Goal: Information Seeking & Learning: Learn about a topic

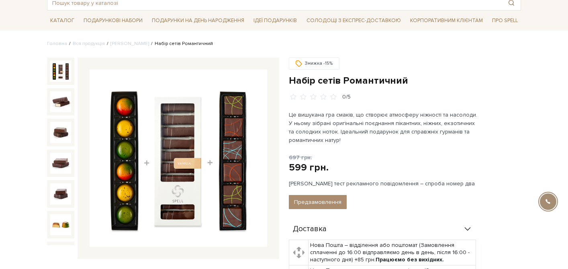
scroll to position [55, 0]
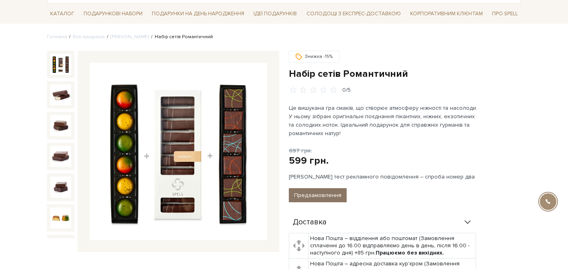
click at [326, 196] on button "Предзамовлення" at bounding box center [318, 195] width 58 height 14
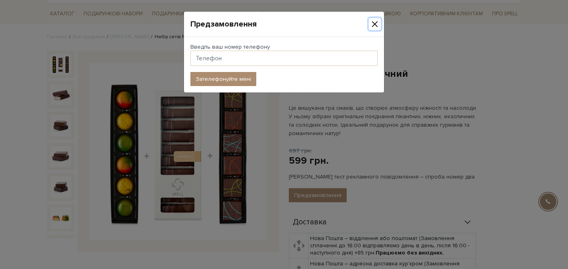
click at [375, 22] on button "Close" at bounding box center [375, 24] width 12 height 12
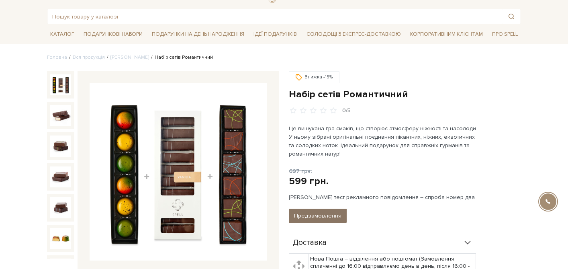
scroll to position [62, 0]
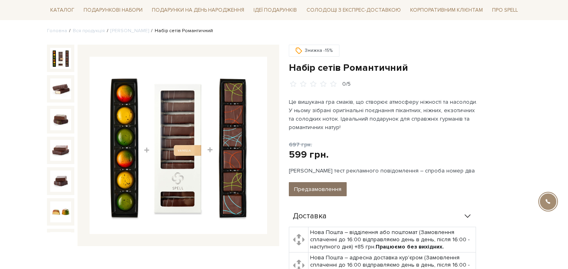
click at [328, 189] on button "Предзамовлення" at bounding box center [318, 189] width 58 height 14
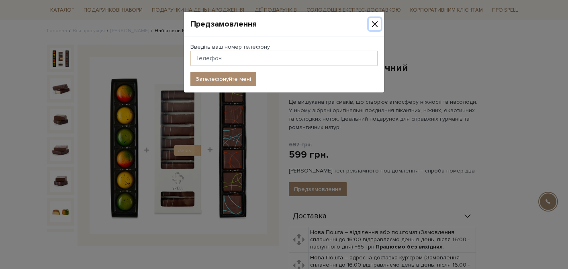
click at [375, 22] on button "Close" at bounding box center [375, 24] width 12 height 12
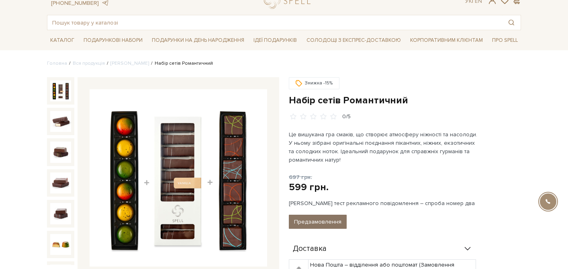
scroll to position [23, 0]
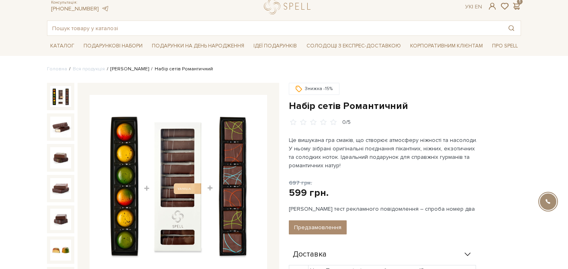
click at [131, 70] on link "Сети цукерок" at bounding box center [130, 69] width 39 height 6
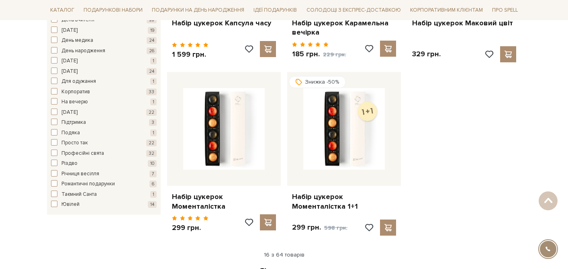
scroll to position [1021, 0]
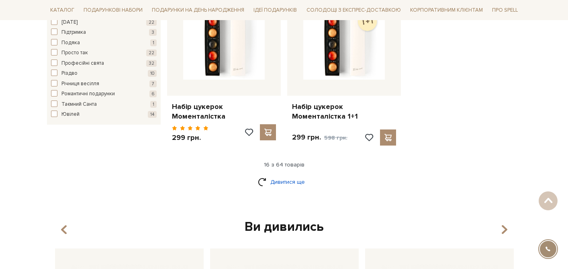
click at [295, 177] on link "Дивитися ще" at bounding box center [284, 182] width 52 height 14
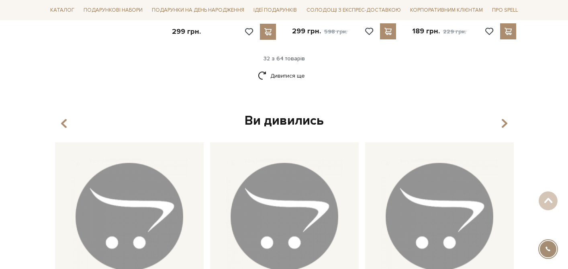
scroll to position [1936, 0]
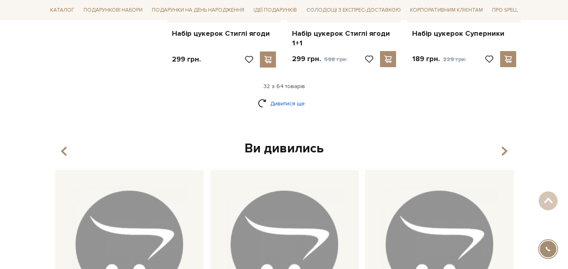
click at [279, 96] on link "Дивитися ще" at bounding box center [284, 103] width 52 height 14
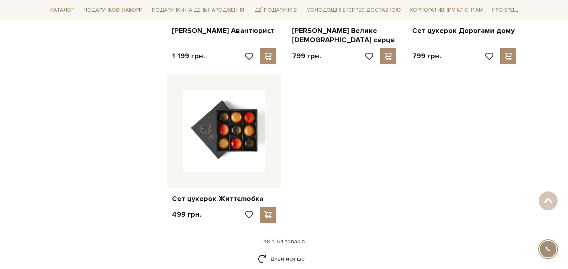
scroll to position [2865, 0]
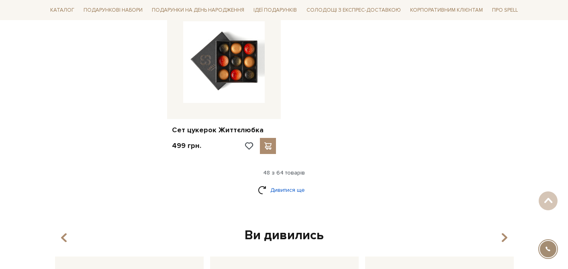
click at [298, 187] on link "Дивитися ще" at bounding box center [284, 190] width 52 height 14
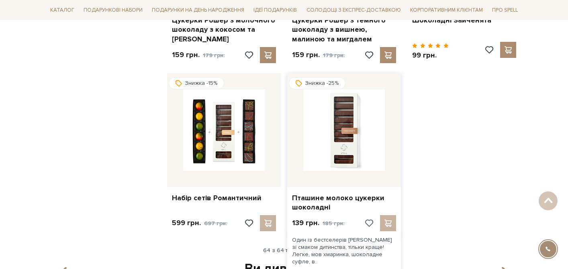
scroll to position [3639, 0]
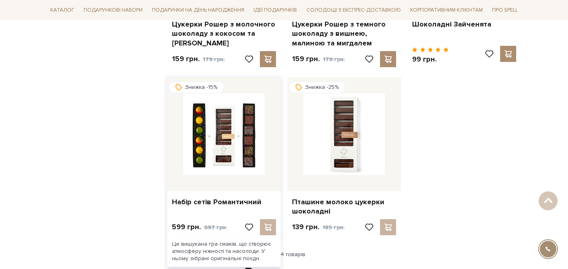
click at [269, 219] on div at bounding box center [260, 227] width 32 height 16
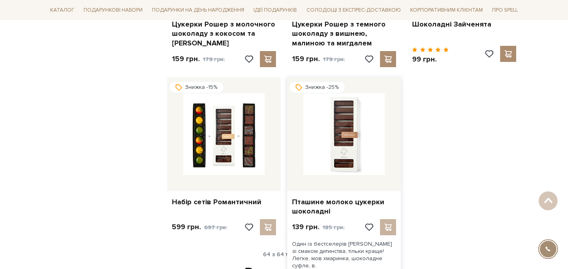
click at [390, 219] on div at bounding box center [380, 227] width 32 height 16
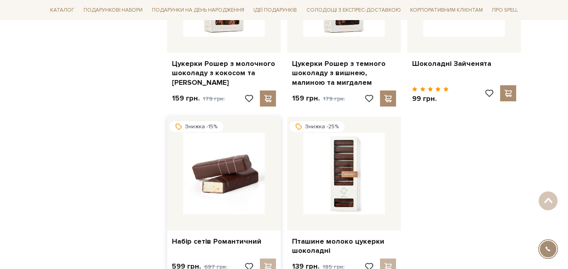
scroll to position [3601, 0]
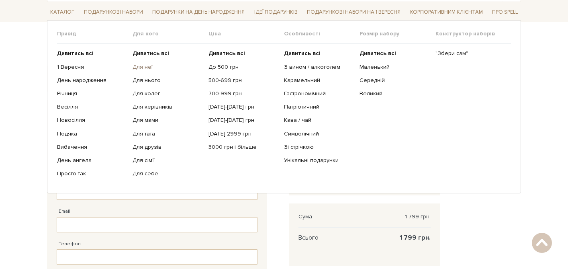
click at [137, 67] on link "Для неї" at bounding box center [168, 67] width 70 height 7
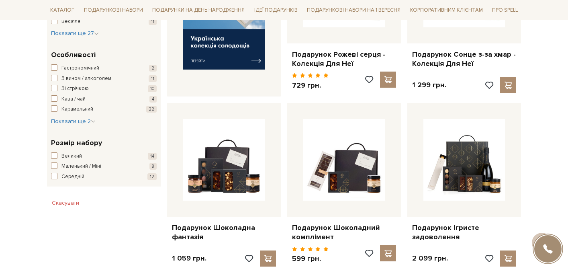
scroll to position [387, 0]
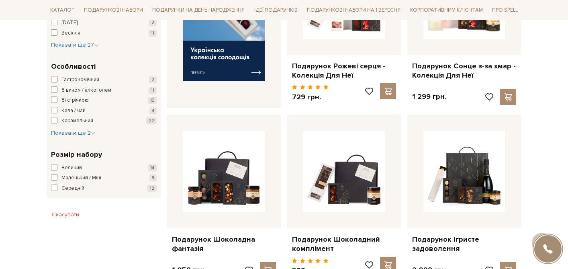
click at [55, 79] on span "button" at bounding box center [54, 79] width 6 height 6
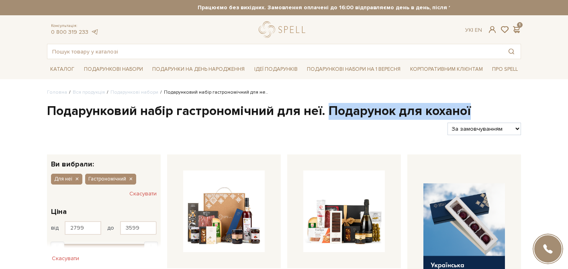
drag, startPoint x: 327, startPoint y: 109, endPoint x: 481, endPoint y: 109, distance: 154.0
click at [481, 109] on h1 "Подарунковий набір гастрономічний для неї. Подарунок для коханої" at bounding box center [284, 111] width 474 height 17
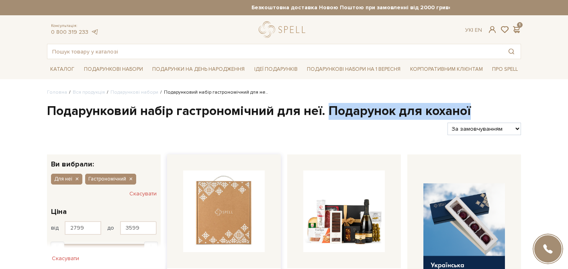
click at [212, 187] on img at bounding box center [224, 211] width 82 height 82
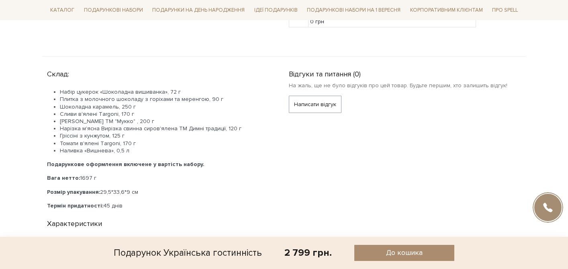
scroll to position [309, 0]
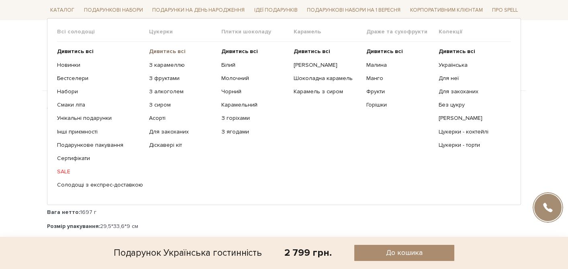
click at [154, 53] on b "Дивитись всі" at bounding box center [167, 51] width 37 height 7
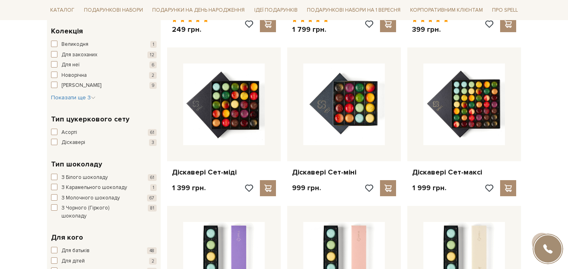
scroll to position [321, 0]
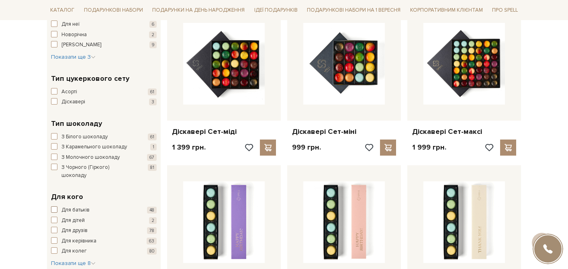
click at [53, 206] on span "button" at bounding box center [54, 209] width 6 height 6
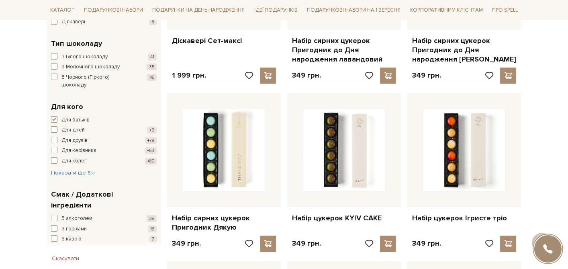
scroll to position [439, 0]
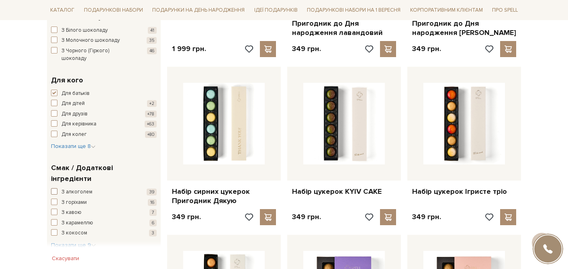
click at [55, 188] on span "button" at bounding box center [54, 191] width 6 height 6
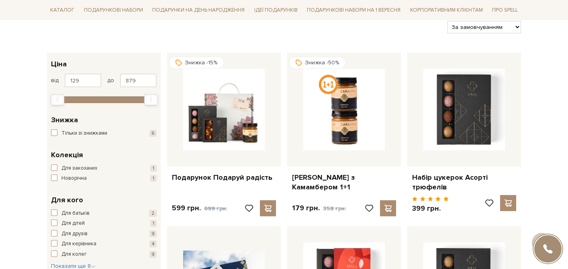
scroll to position [102, 0]
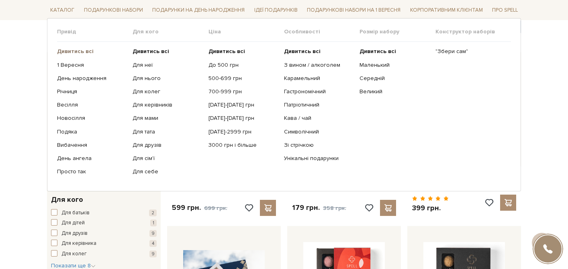
click at [85, 48] on b "Дивитись всі" at bounding box center [75, 51] width 37 height 7
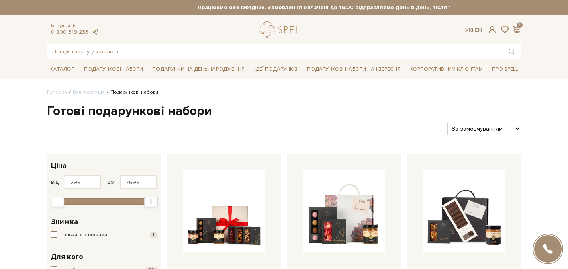
click at [53, 233] on span "button" at bounding box center [54, 234] width 6 height 6
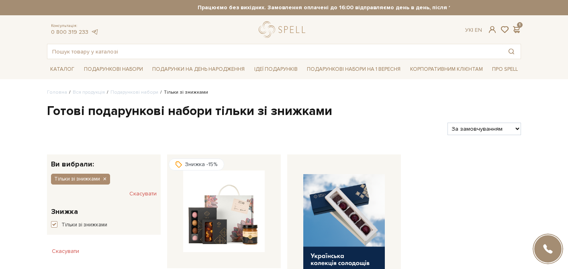
scroll to position [90, 0]
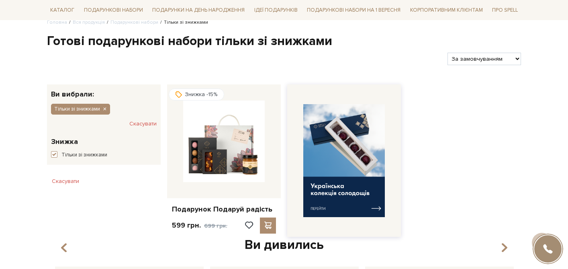
scroll to position [90, 0]
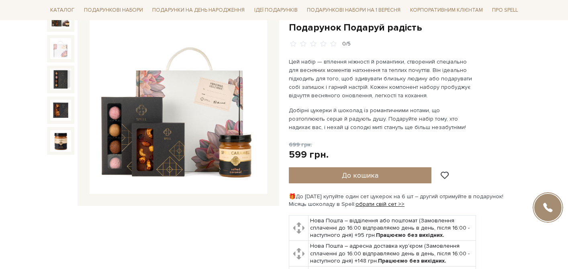
scroll to position [105, 0]
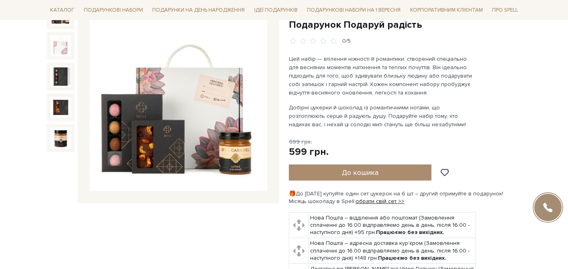
drag, startPoint x: 412, startPoint y: 203, endPoint x: 288, endPoint y: 191, distance: 125.2
click at [288, 191] on div "Знижка -15% Подарунок Подаруй радість 0/5" at bounding box center [405, 167] width 242 height 330
click at [477, 176] on div "Знижка -15% Подарунок Подаруй радість 0/5 699 грн." at bounding box center [405, 162] width 232 height 321
click at [387, 198] on link "обрати свій сет >>" at bounding box center [380, 201] width 49 height 7
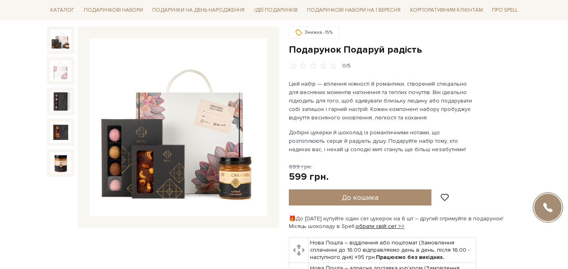
scroll to position [0, 0]
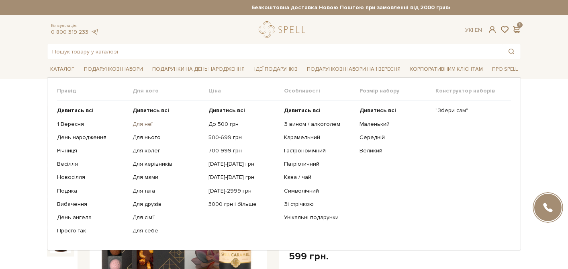
click at [145, 126] on link "Для неї" at bounding box center [168, 124] width 70 height 7
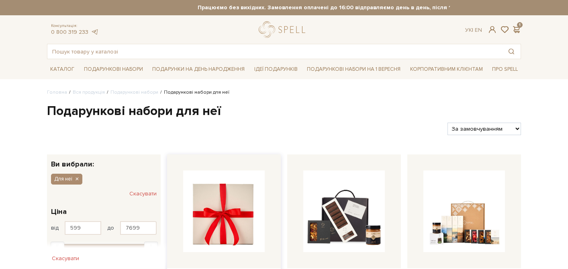
click at [211, 186] on img at bounding box center [224, 211] width 82 height 82
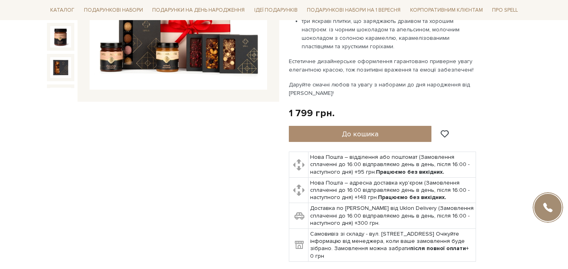
scroll to position [208, 0]
